Goal: Task Accomplishment & Management: Use online tool/utility

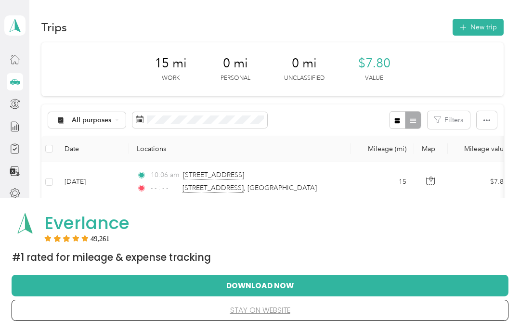
scroll to position [17, 0]
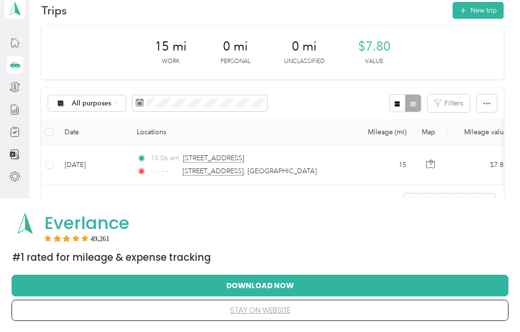
click at [480, 4] on button "New trip" at bounding box center [477, 10] width 51 height 17
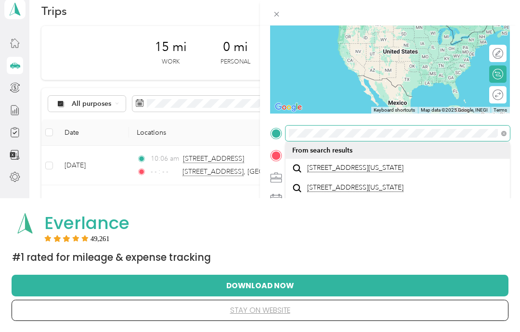
scroll to position [7, 0]
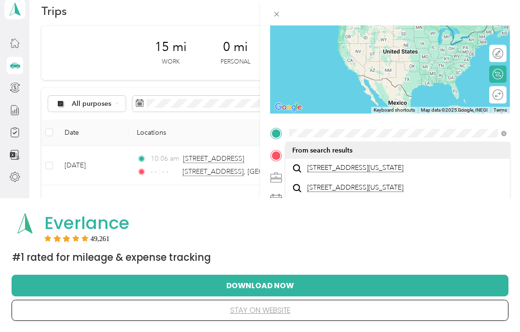
click at [375, 165] on span "[STREET_ADDRESS][US_STATE]" at bounding box center [355, 168] width 96 height 9
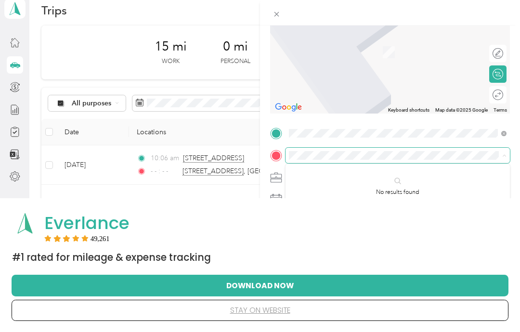
scroll to position [16, 0]
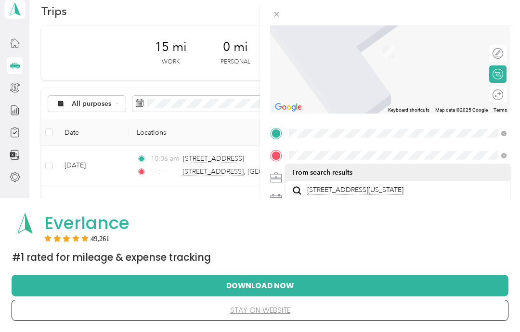
click at [366, 191] on span "[STREET_ADDRESS][US_STATE]" at bounding box center [355, 190] width 96 height 9
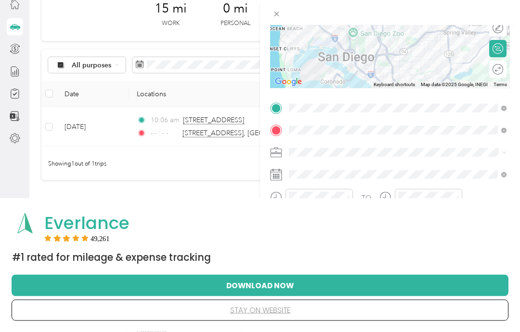
scroll to position [62, 0]
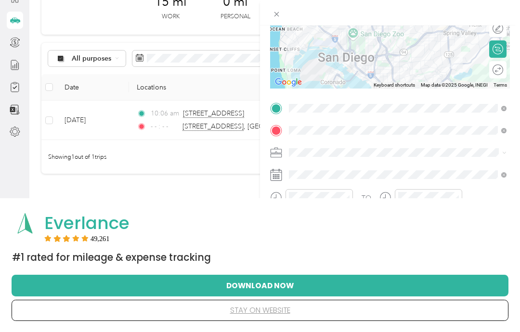
click at [455, 196] on icon "close-circle" at bounding box center [455, 197] width 7 height 7
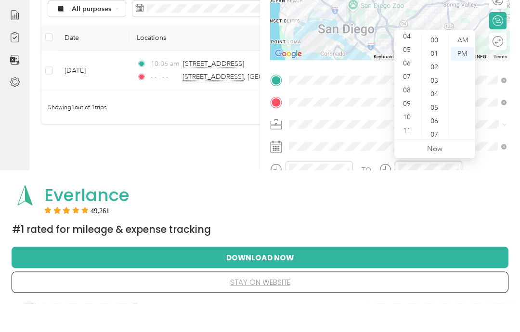
scroll to position [58, 0]
click at [408, 153] on div "11" at bounding box center [407, 159] width 23 height 13
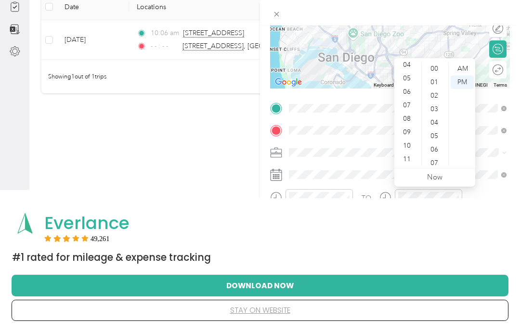
scroll to position [142, 0]
click at [263, 321] on button "stay on website" at bounding box center [260, 310] width 466 height 20
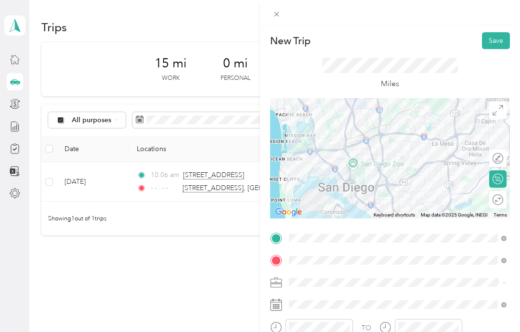
scroll to position [0, 0]
click at [497, 46] on button "Save" at bounding box center [496, 40] width 28 height 17
